Goal: Download file/media

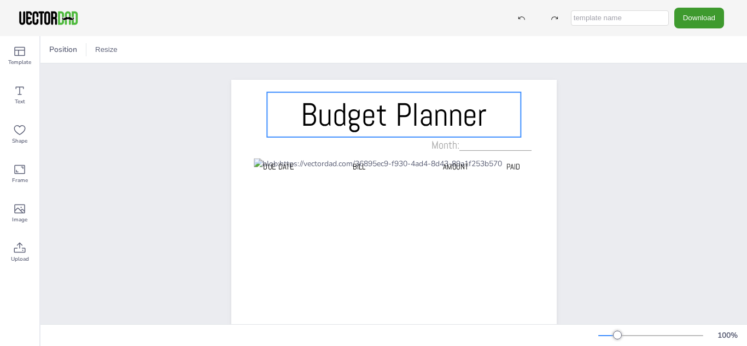
click at [349, 143] on div "Budget Planner" at bounding box center [394, 118] width 254 height 52
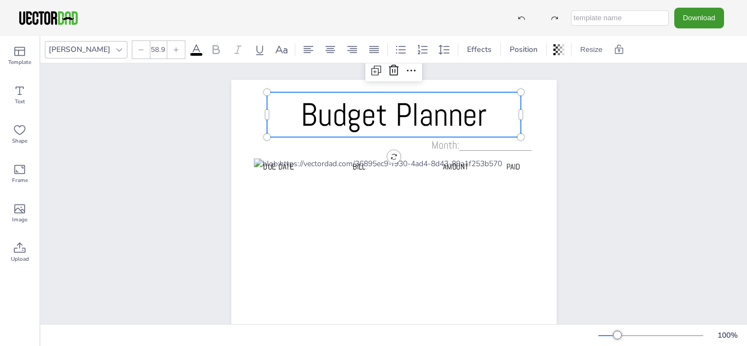
click at [388, 119] on span "Budget Planner" at bounding box center [394, 114] width 186 height 41
click at [582, 138] on div "Budget Planner Due Date BILL AMOUNT PAID Month:____________" at bounding box center [393, 309] width 419 height 493
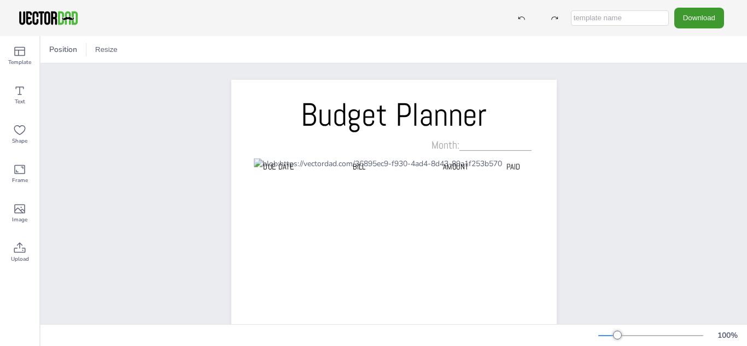
click at [582, 138] on div "Budget Planner Due Date BILL AMOUNT PAID Month:____________" at bounding box center [393, 309] width 419 height 493
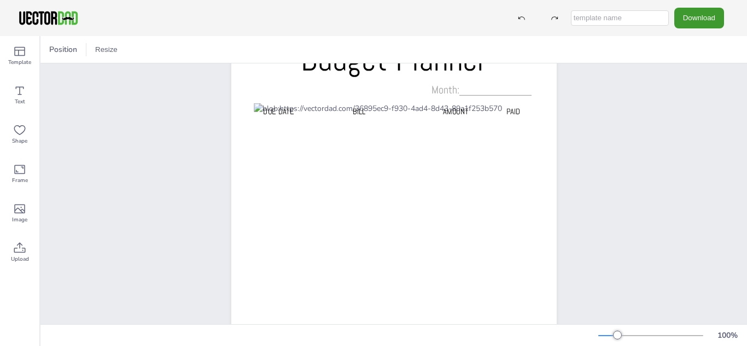
scroll to position [56, 0]
click at [466, 128] on div "AMOUNT" at bounding box center [456, 119] width 42 height 29
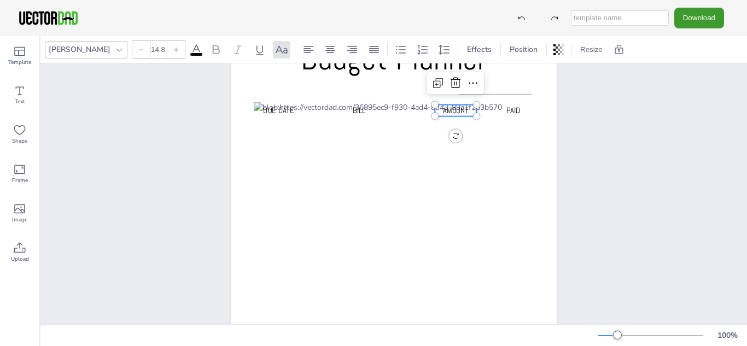
click at [471, 133] on div "AMOUNT" at bounding box center [456, 119] width 42 height 29
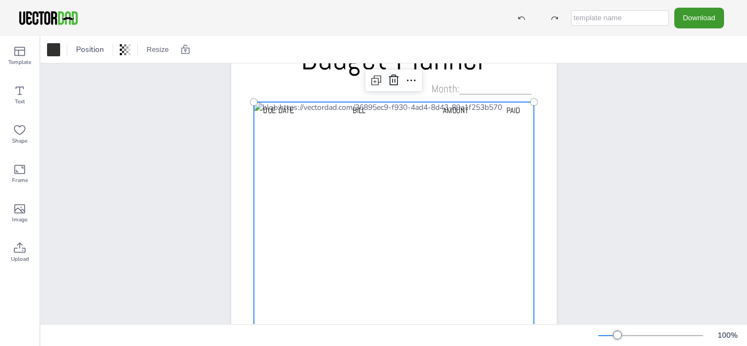
click at [467, 132] on div "AMOUNT" at bounding box center [456, 119] width 42 height 29
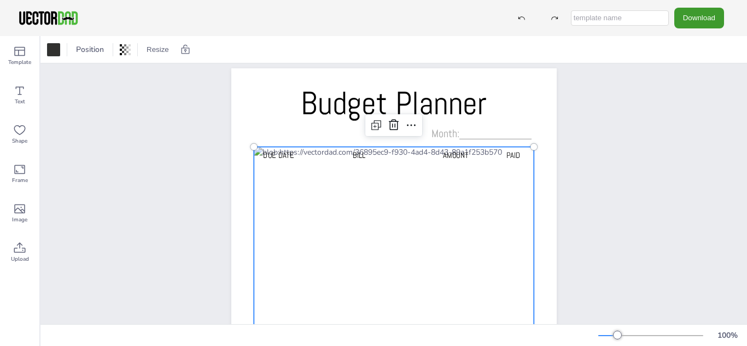
scroll to position [0, 0]
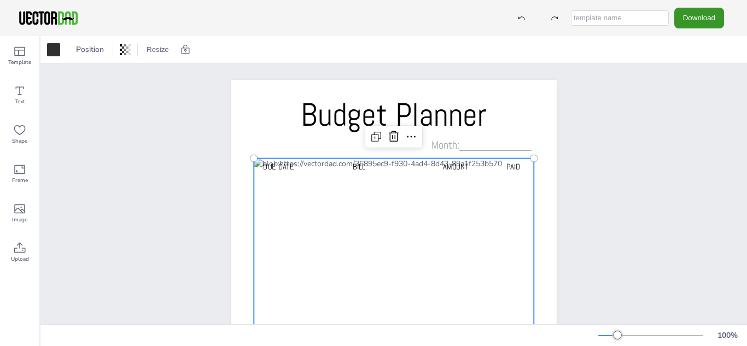
click at [687, 24] on button "Download" at bounding box center [699, 18] width 50 height 20
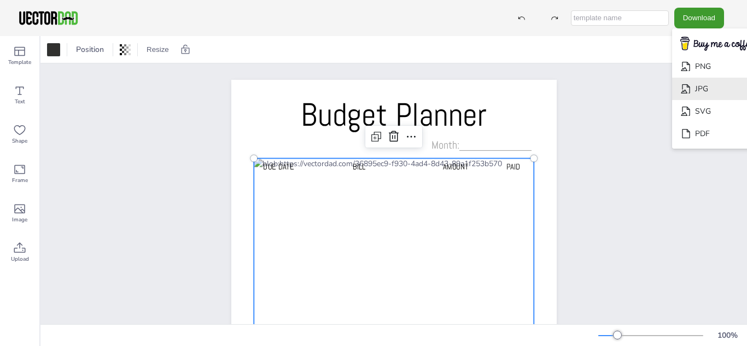
click at [682, 86] on li "JPG" at bounding box center [717, 89] width 90 height 22
